Goal: Task Accomplishment & Management: Manage account settings

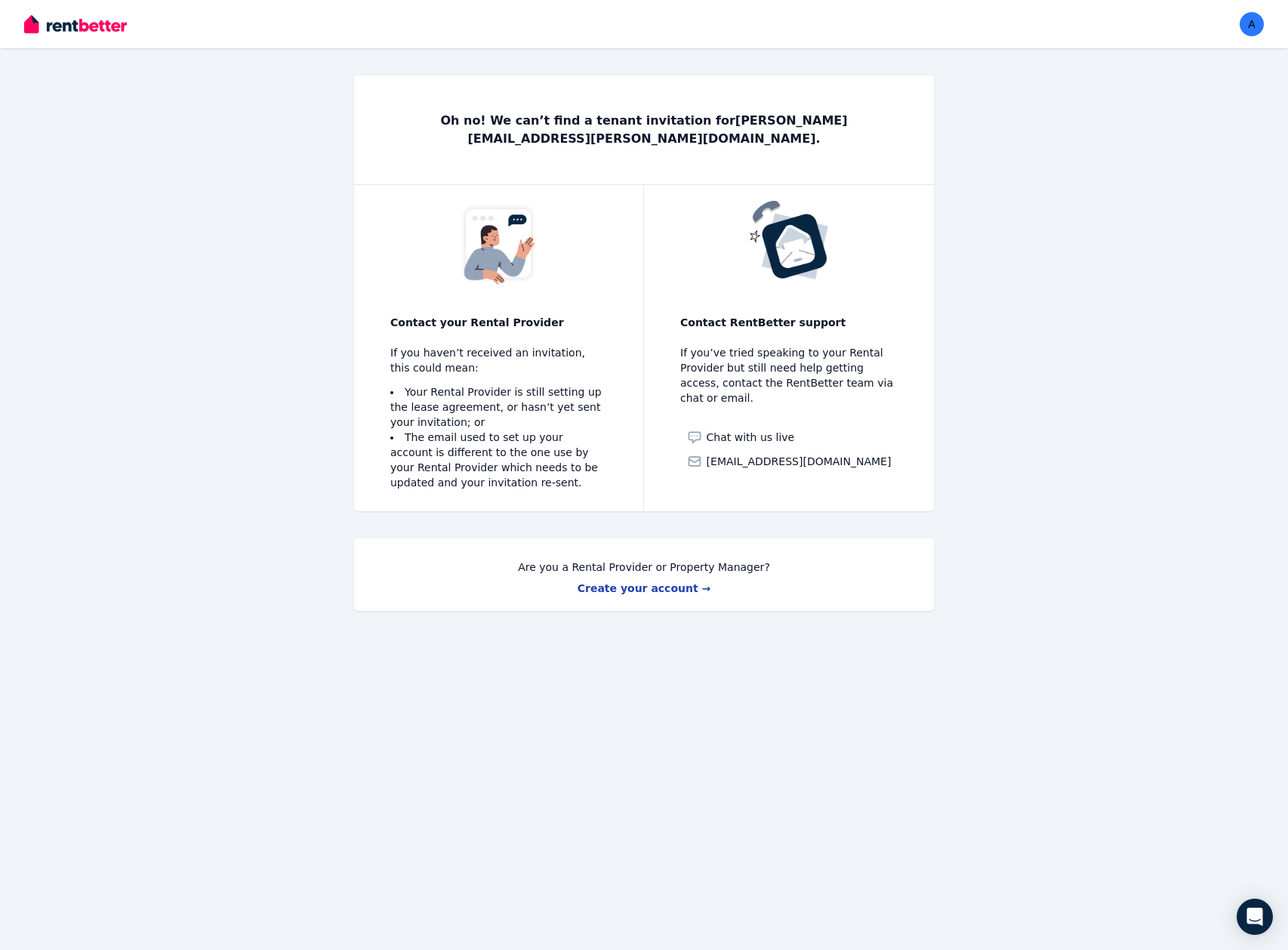
click at [132, 234] on div "Oh no! We can’t find a tenant invitation for [PERSON_NAME][EMAIL_ADDRESS][PERSO…" at bounding box center [644, 357] width 1160 height 563
